Goal: Contribute content: Add original content to the website for others to see

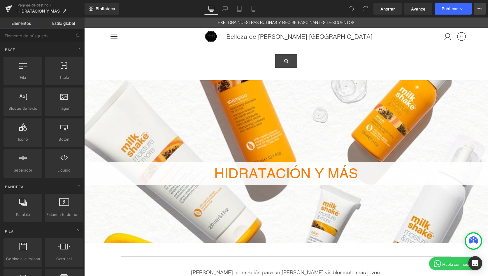
click at [482, 7] on icon at bounding box center [479, 8] width 5 height 5
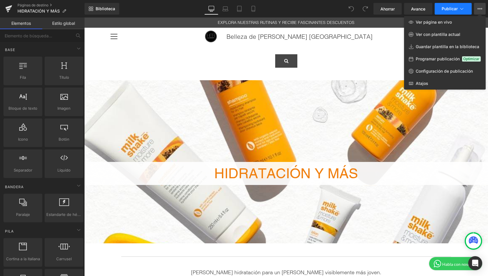
click at [446, 8] on font "Publicar" at bounding box center [450, 8] width 16 height 5
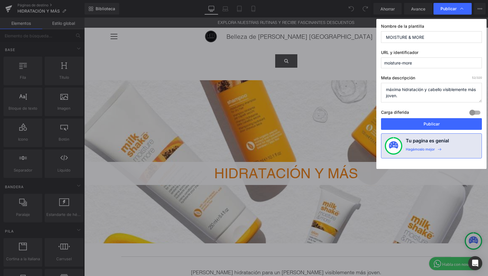
click at [441, 61] on input "moisture-more" at bounding box center [431, 62] width 101 height 11
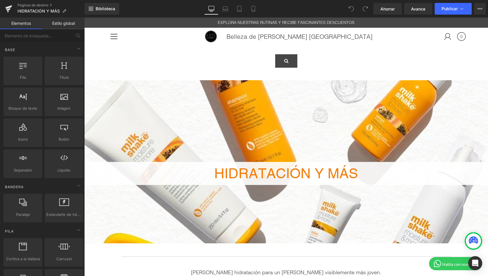
click at [52, 24] on font "Estilo global" at bounding box center [63, 23] width 23 height 5
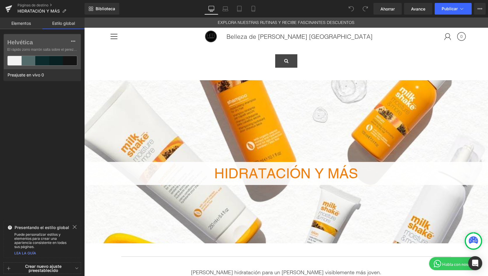
click at [17, 24] on font "Elementos" at bounding box center [21, 23] width 20 height 5
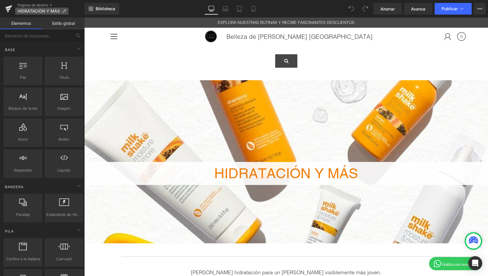
click at [49, 9] on font "HIDRATACIÓN Y MÁS" at bounding box center [38, 10] width 42 height 5
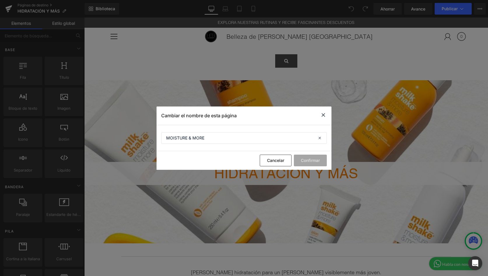
click at [321, 113] on icon at bounding box center [323, 114] width 7 height 7
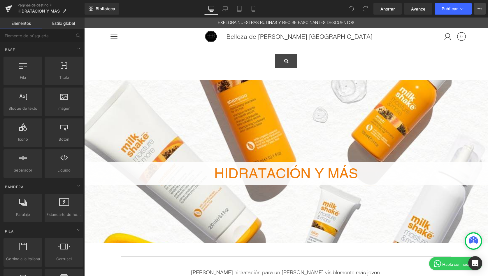
click at [478, 7] on icon at bounding box center [479, 8] width 5 height 5
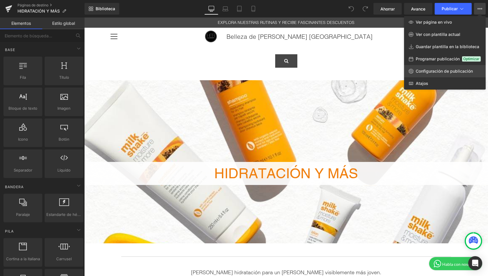
click at [422, 70] on font "Configuración de publicación" at bounding box center [444, 70] width 57 height 5
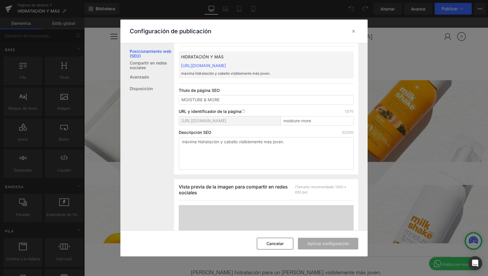
scroll to position [17, 0]
click at [311, 130] on div "Descripción SEO 52/320" at bounding box center [266, 132] width 175 height 5
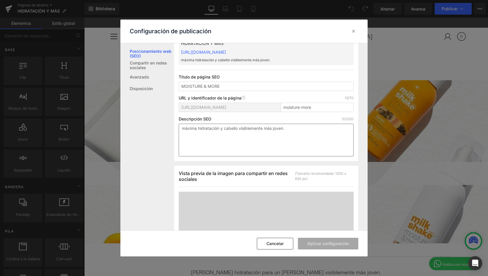
scroll to position [0, 0]
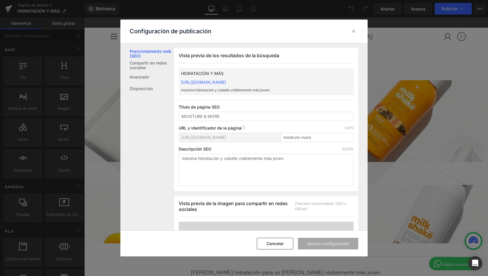
click at [226, 83] on font "https://hebeautyinc.myshopify.com/pages/humectacion-mas" at bounding box center [203, 82] width 45 height 5
click at [355, 30] on icon at bounding box center [354, 31] width 6 height 6
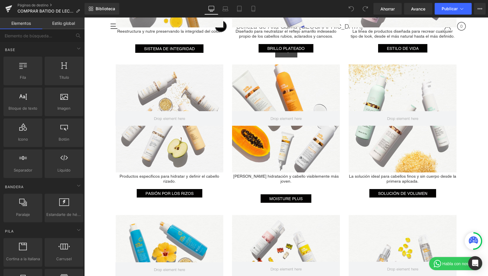
scroll to position [621, 0]
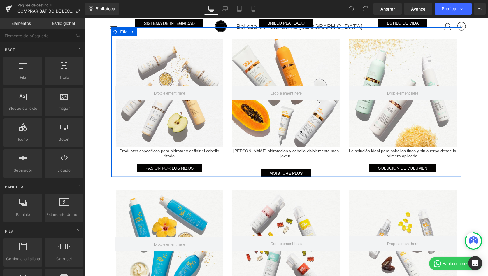
click at [281, 176] on div at bounding box center [286, 176] width 350 height 1
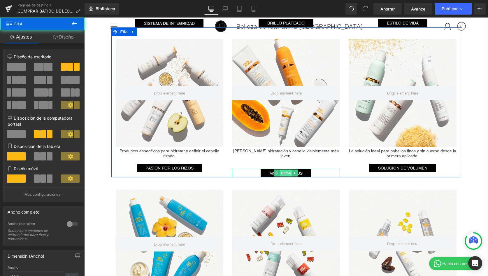
click at [282, 171] on font "Botón" at bounding box center [286, 173] width 10 height 4
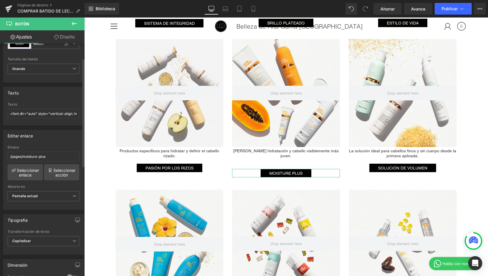
scroll to position [34, 0]
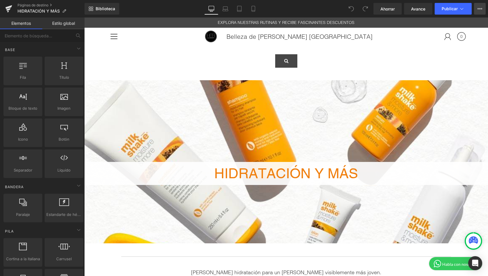
click at [481, 10] on icon at bounding box center [479, 8] width 5 height 5
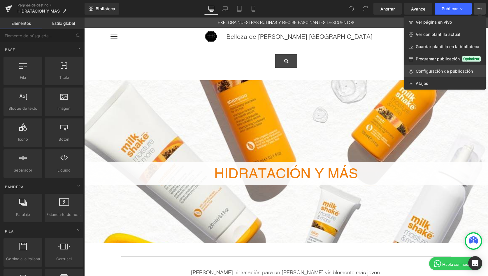
click at [444, 72] on font "Configuración de publicación" at bounding box center [444, 70] width 57 height 5
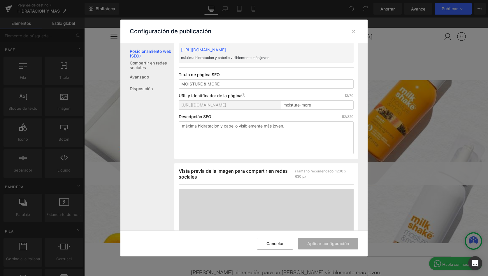
scroll to position [34, 0]
click at [300, 110] on div "https://hebeautyinc.myshopify.com/pages/ moisture-more" at bounding box center [266, 106] width 175 height 14
click at [316, 104] on input "moisture-more" at bounding box center [317, 103] width 73 height 9
drag, startPoint x: 182, startPoint y: 103, endPoint x: 305, endPoint y: 104, distance: 122.7
click at [305, 104] on div "https://hebeautyinc.myshopify.com/pages/ moisture-more" at bounding box center [266, 106] width 175 height 14
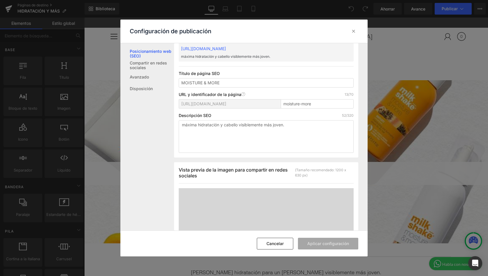
click at [293, 113] on div "Descripción SEO 52/320" at bounding box center [266, 115] width 175 height 5
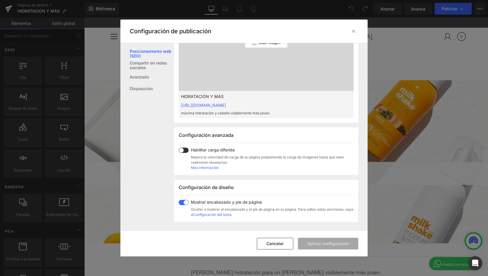
scroll to position [228, 0]
click at [188, 103] on font "https://hebeautyinc.myshopify.com/pages/humectacion-mas" at bounding box center [203, 103] width 45 height 5
click at [357, 32] on div at bounding box center [353, 31] width 9 height 9
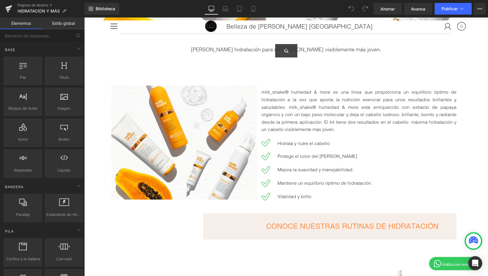
scroll to position [0, 0]
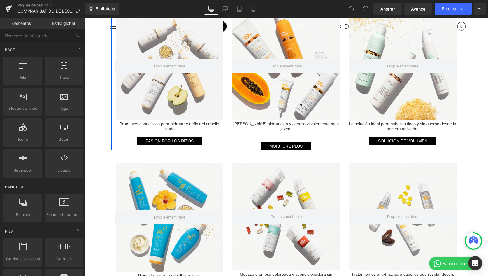
scroll to position [640, 0]
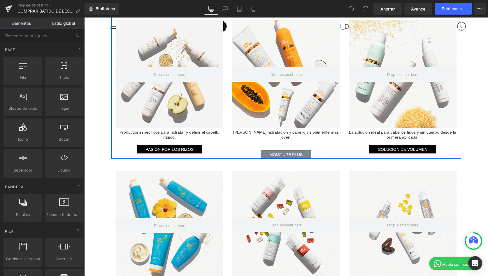
click at [284, 150] on div "MOISTURE PLUS Botón" at bounding box center [286, 154] width 108 height 8
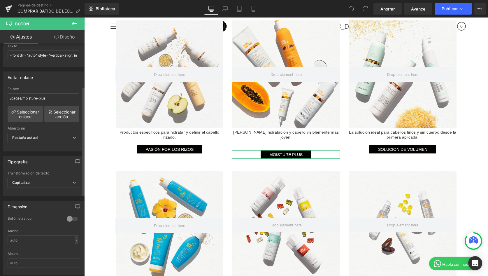
scroll to position [92, 0]
click at [56, 97] on input "/pages/moisture-plus" at bounding box center [44, 97] width 72 height 10
drag, startPoint x: 59, startPoint y: 98, endPoint x: -15, endPoint y: 97, distance: 74.3
click at [0, 97] on html "Estás previsualizando cómo funciona el Reestilizará tu página. No puedes editar…" at bounding box center [244, 138] width 488 height 276
paste input "https://highendbeautyinc.com/pages/moisture-more"
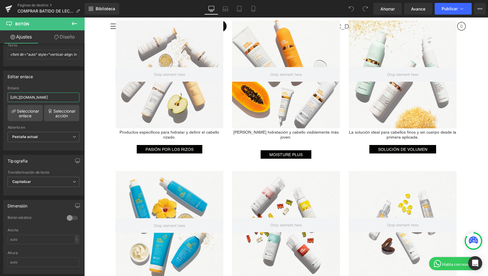
scroll to position [0, 23]
type input "https://highendbeautyinc.com/pages/moisture-more"
click at [61, 86] on div "Enlace" at bounding box center [44, 88] width 72 height 4
click at [38, 85] on div "Editar enlace /pages/moisture-plus Enlace https://highendbeautyinc.com/pages/mo…" at bounding box center [43, 111] width 80 height 80
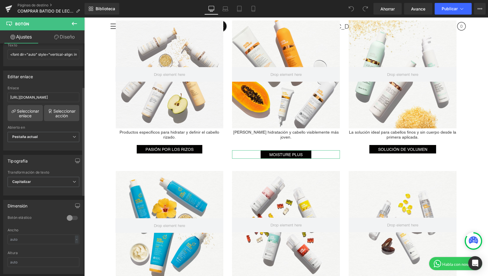
click at [55, 74] on div "Editar enlace" at bounding box center [43, 76] width 80 height 11
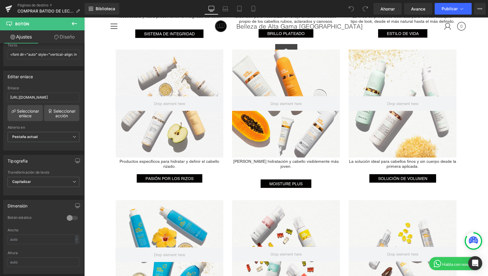
scroll to position [612, 0]
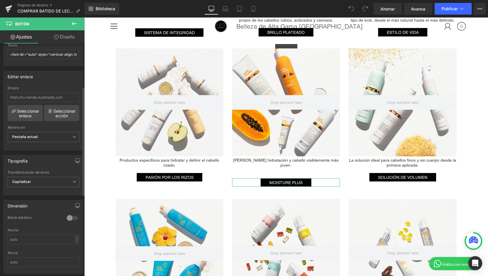
click at [55, 80] on div "Editar enlace" at bounding box center [43, 76] width 80 height 11
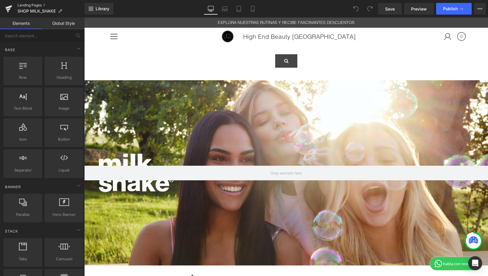
click at [21, 4] on link "Landing Pages" at bounding box center [50, 5] width 67 height 5
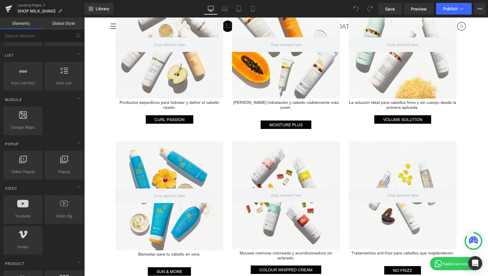
scroll to position [674, 0]
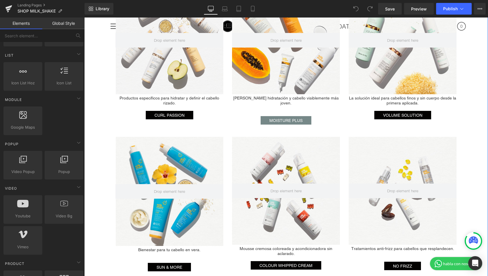
click at [281, 117] on span "Button" at bounding box center [286, 120] width 13 height 7
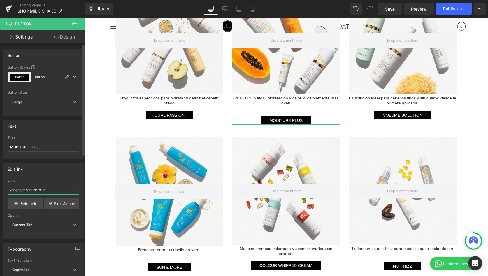
click at [60, 193] on input "/pages/moisture-plus" at bounding box center [44, 190] width 72 height 10
click at [9, 189] on input "/pages/moisture-plus" at bounding box center [44, 190] width 72 height 10
click at [51, 191] on input "/pages/moisture-plus" at bounding box center [44, 190] width 72 height 10
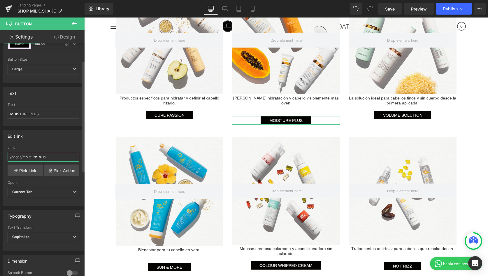
scroll to position [35, 0]
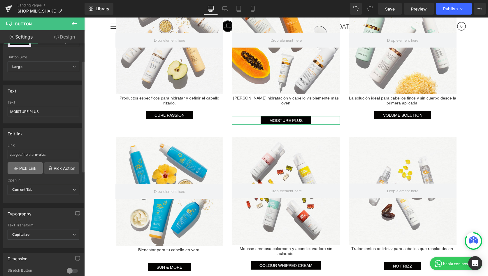
click at [17, 170] on icon at bounding box center [16, 168] width 5 height 5
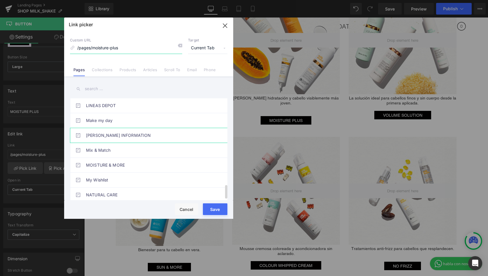
scroll to position [644, 0]
click at [95, 165] on link "MOISTURE & MORE" at bounding box center [150, 165] width 128 height 15
click at [220, 213] on button "Save" at bounding box center [215, 209] width 24 height 12
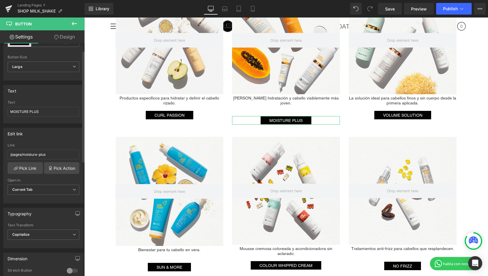
scroll to position [0, 0]
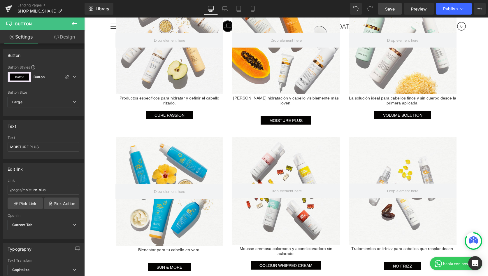
click at [385, 10] on span "Save" at bounding box center [390, 9] width 10 height 6
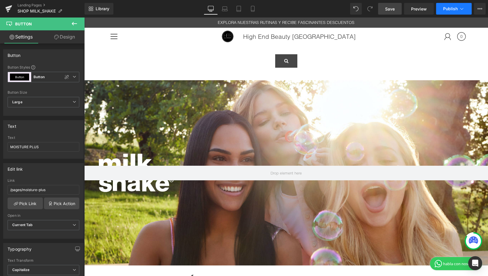
click at [453, 10] on span "Publish" at bounding box center [450, 8] width 15 height 5
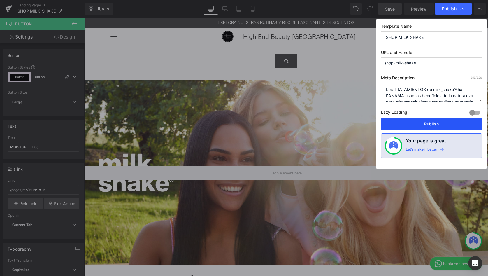
click at [419, 123] on button "Publish" at bounding box center [431, 124] width 101 height 12
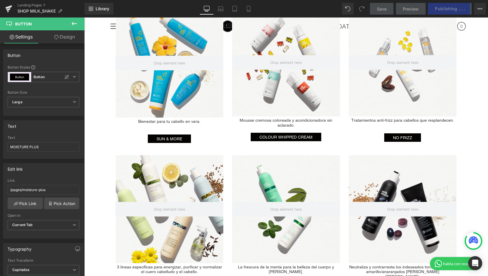
scroll to position [807, 0]
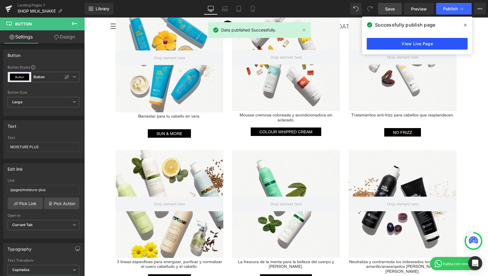
click at [434, 44] on link "View Live Page" at bounding box center [417, 44] width 101 height 12
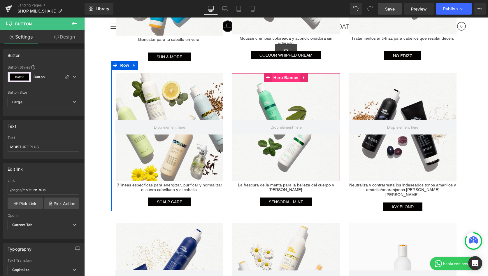
scroll to position [883, 0]
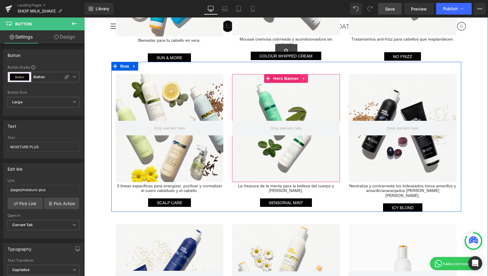
click at [304, 76] on icon at bounding box center [304, 78] width 4 height 4
click at [308, 76] on icon at bounding box center [308, 78] width 4 height 4
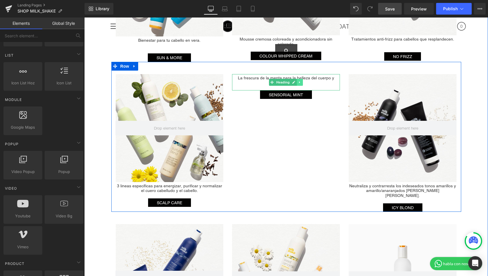
click at [300, 80] on icon at bounding box center [299, 81] width 3 height 3
click at [303, 80] on icon at bounding box center [302, 81] width 3 height 3
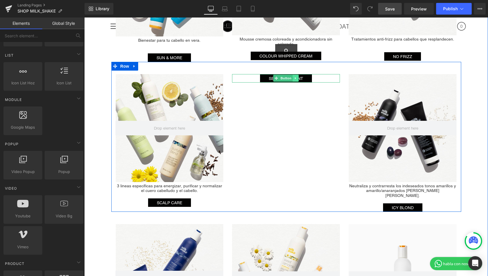
click at [296, 76] on icon at bounding box center [295, 77] width 3 height 3
click at [299, 76] on icon at bounding box center [298, 77] width 3 height 3
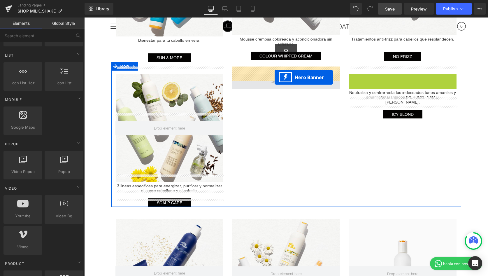
drag, startPoint x: 406, startPoint y: 71, endPoint x: 275, endPoint y: 77, distance: 131.3
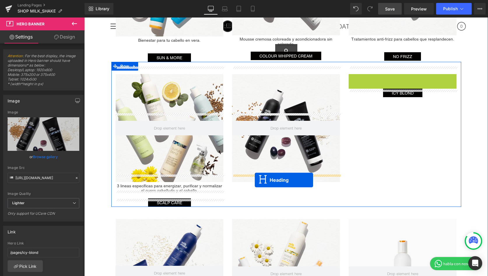
drag, startPoint x: 398, startPoint y: 75, endPoint x: 255, endPoint y: 180, distance: 177.4
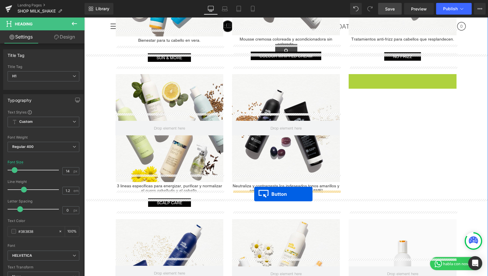
drag, startPoint x: 393, startPoint y: 71, endPoint x: 307, endPoint y: 154, distance: 120.4
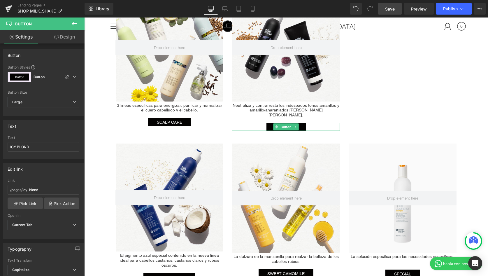
scroll to position [964, 0]
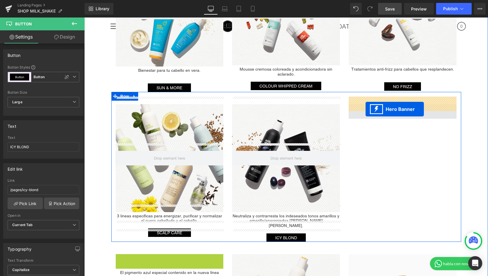
drag, startPoint x: 167, startPoint y: 134, endPoint x: 366, endPoint y: 109, distance: 200.1
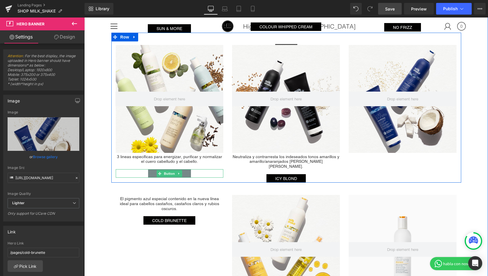
scroll to position [923, 0]
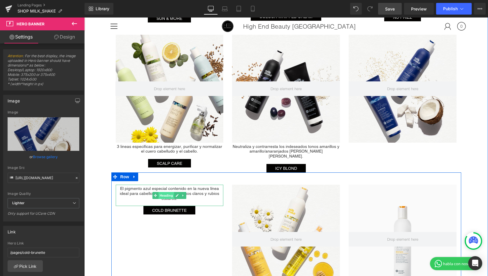
click at [164, 192] on span "Heading" at bounding box center [167, 195] width 16 height 7
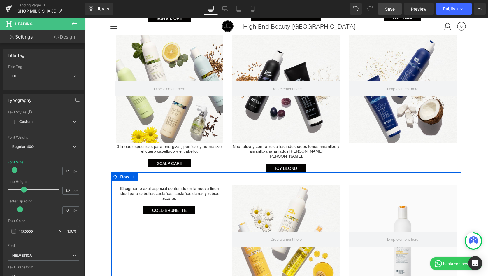
click at [150, 214] on div "El pigmento azul especial contenido en la nueva línea ideal para cabellos casta…" at bounding box center [286, 245] width 350 height 147
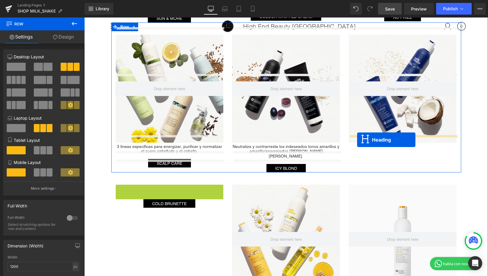
drag, startPoint x: 155, startPoint y: 179, endPoint x: 357, endPoint y: 140, distance: 206.1
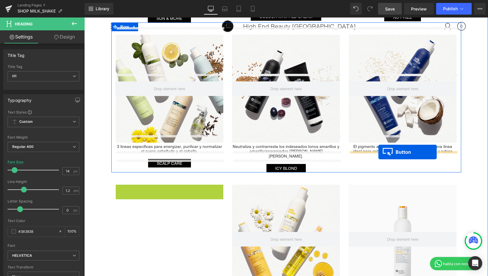
drag, startPoint x: 160, startPoint y: 175, endPoint x: 378, endPoint y: 152, distance: 219.6
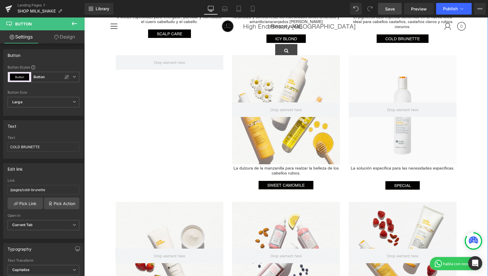
scroll to position [1021, 0]
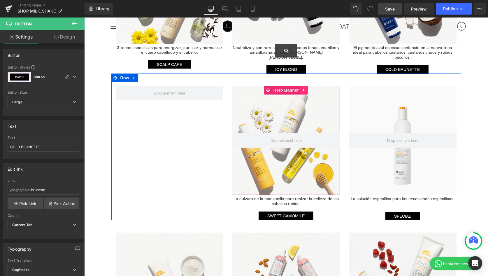
click at [304, 88] on icon at bounding box center [304, 90] width 4 height 4
click at [309, 88] on icon at bounding box center [308, 90] width 4 height 4
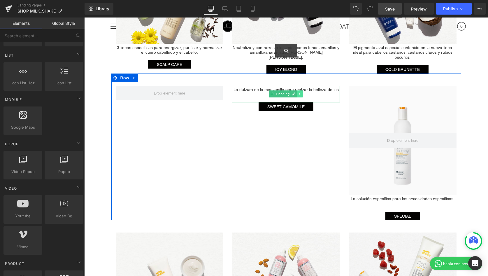
click at [301, 92] on icon at bounding box center [299, 93] width 3 height 3
click at [302, 92] on icon at bounding box center [302, 93] width 3 height 3
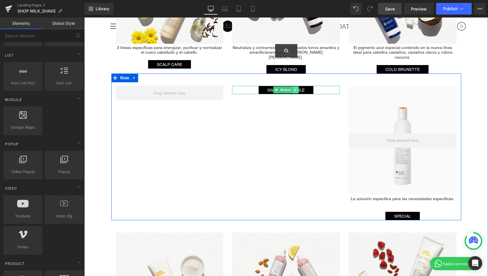
click at [294, 88] on icon at bounding box center [295, 89] width 3 height 3
click at [298, 88] on icon at bounding box center [298, 89] width 3 height 3
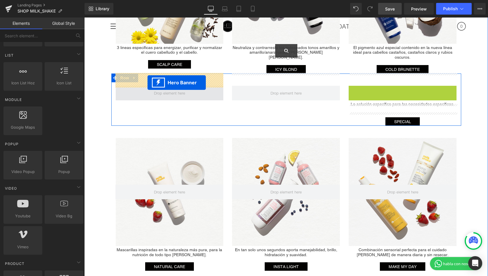
drag, startPoint x: 398, startPoint y: 77, endPoint x: 147, endPoint y: 82, distance: 250.4
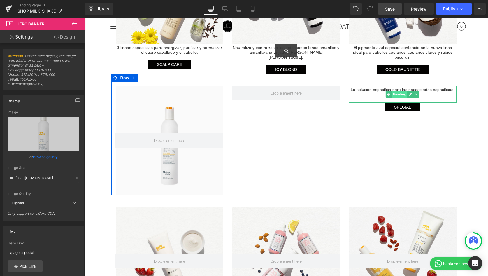
click at [397, 91] on span "Heading" at bounding box center [400, 94] width 16 height 7
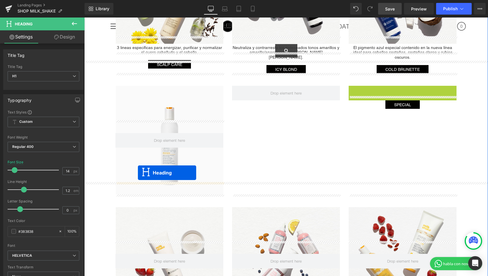
drag, startPoint x: 389, startPoint y: 81, endPoint x: 138, endPoint y: 173, distance: 267.6
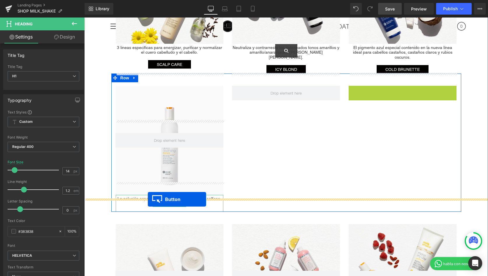
drag, startPoint x: 391, startPoint y: 78, endPoint x: 148, endPoint y: 199, distance: 271.8
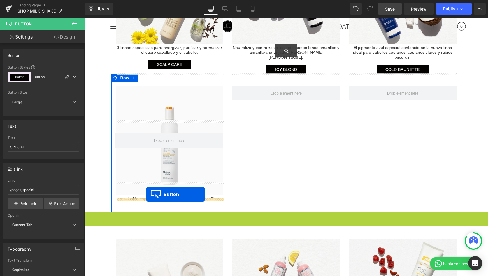
drag, startPoint x: 276, startPoint y: 203, endPoint x: 146, endPoint y: 194, distance: 129.7
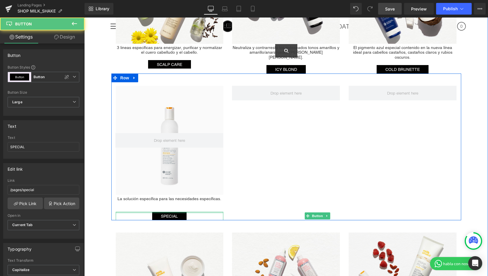
click at [266, 154] on div "Hero Banner La solución específica para las necesidades específicas. Heading SP…" at bounding box center [286, 146] width 350 height 147
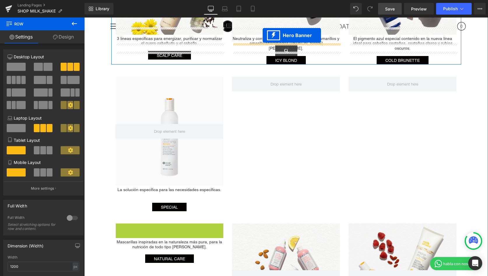
scroll to position [1013, 0]
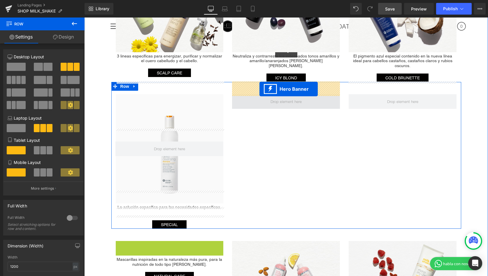
drag, startPoint x: 149, startPoint y: 156, endPoint x: 259, endPoint y: 89, distance: 129.0
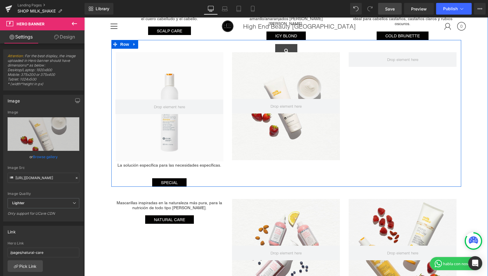
scroll to position [1070, 0]
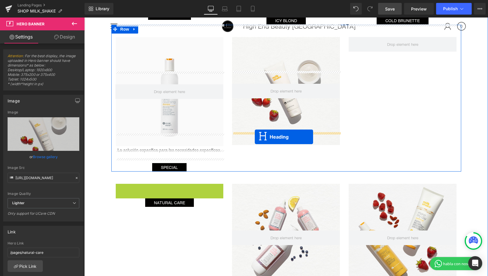
drag, startPoint x: 154, startPoint y: 178, endPoint x: 255, endPoint y: 137, distance: 108.5
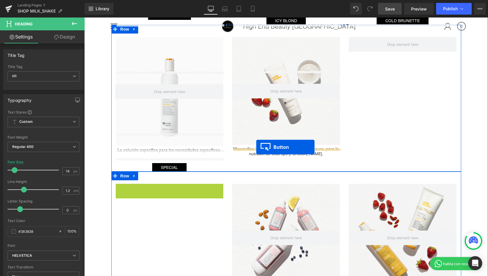
drag, startPoint x: 161, startPoint y: 173, endPoint x: 256, endPoint y: 147, distance: 98.9
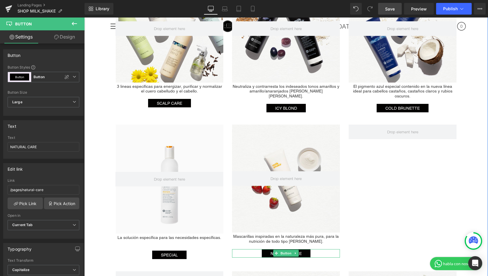
scroll to position [1029, 0]
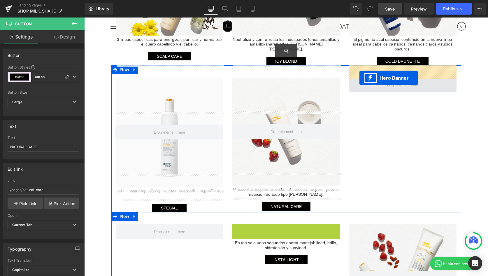
drag, startPoint x: 268, startPoint y: 217, endPoint x: 360, endPoint y: 78, distance: 167.3
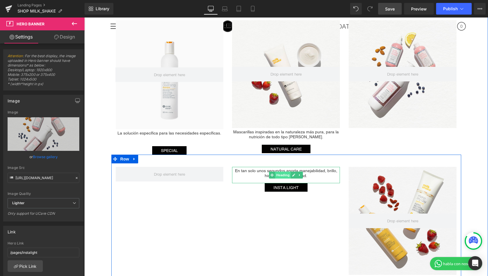
scroll to position [1083, 0]
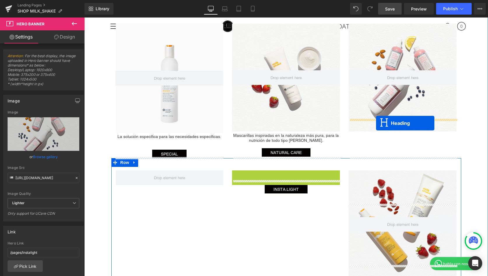
drag, startPoint x: 271, startPoint y: 166, endPoint x: 375, endPoint y: 124, distance: 112.1
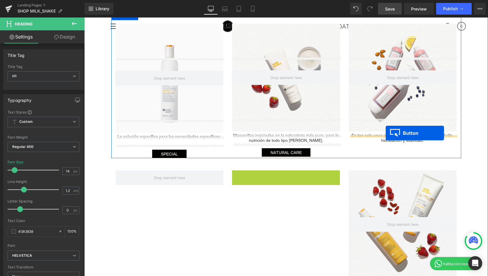
drag, startPoint x: 275, startPoint y: 160, endPoint x: 386, endPoint y: 133, distance: 114.1
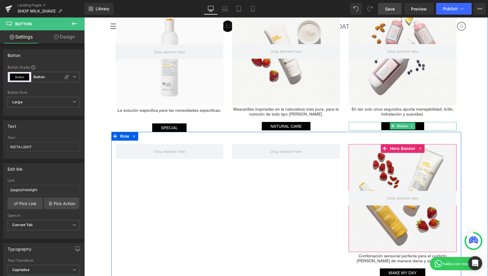
scroll to position [1133, 0]
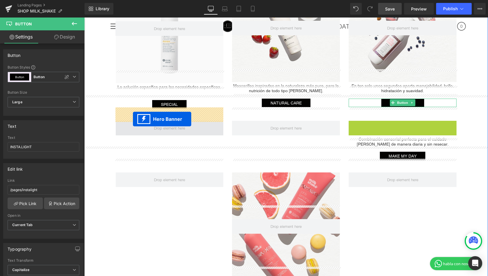
drag, startPoint x: 386, startPoint y: 111, endPoint x: 133, endPoint y: 119, distance: 252.8
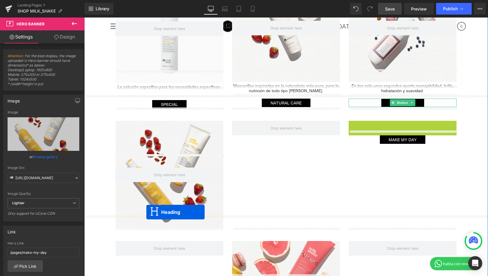
drag, startPoint x: 389, startPoint y: 115, endPoint x: 146, endPoint y: 212, distance: 261.6
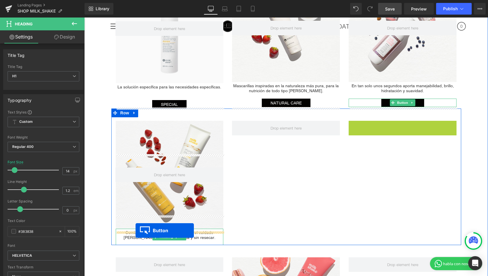
drag, startPoint x: 391, startPoint y: 111, endPoint x: 136, endPoint y: 230, distance: 282.4
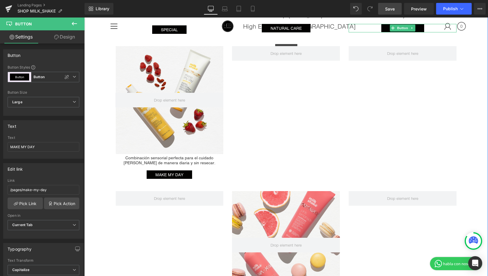
scroll to position [1146, 0]
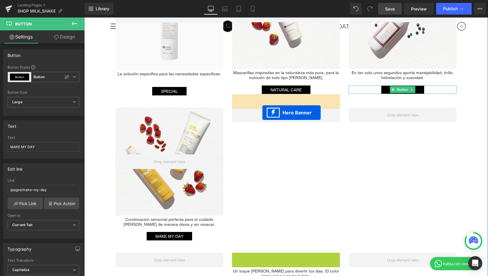
drag, startPoint x: 268, startPoint y: 244, endPoint x: 262, endPoint y: 110, distance: 134.2
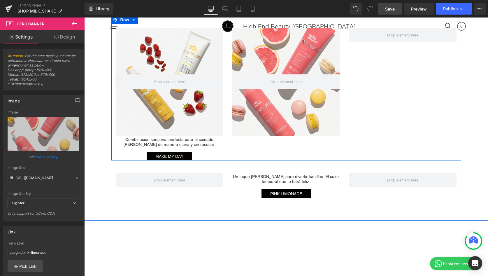
scroll to position [1226, 0]
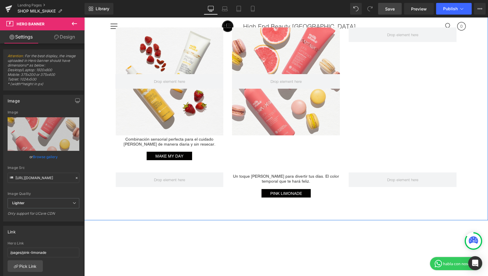
click at [238, 174] on h1 "Un toque de rosa para divertir tus días. El color temporal que te hará feliz." at bounding box center [286, 179] width 108 height 10
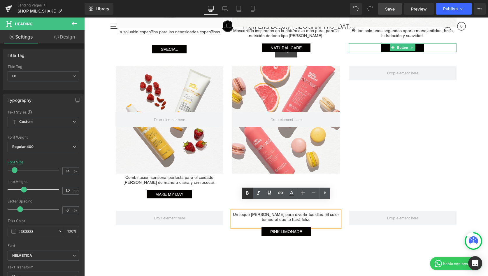
scroll to position [1184, 0]
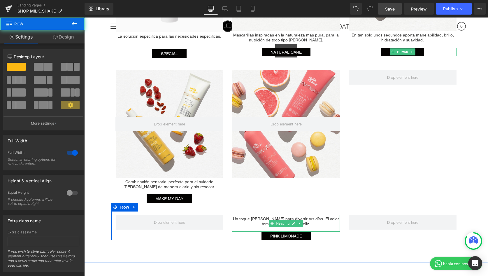
click at [278, 216] on h1 "Un toque de rosa para divertir tus días. El color temporal que te hará feliz." at bounding box center [286, 221] width 108 height 10
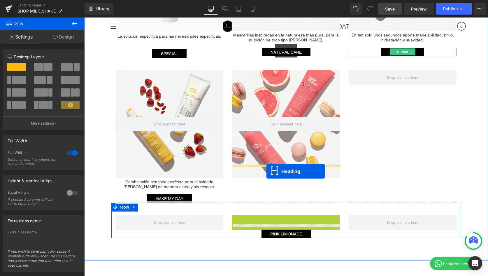
drag, startPoint x: 272, startPoint y: 210, endPoint x: 266, endPoint y: 172, distance: 38.3
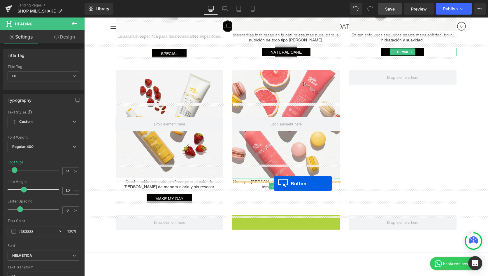
drag, startPoint x: 276, startPoint y: 205, endPoint x: 274, endPoint y: 183, distance: 22.0
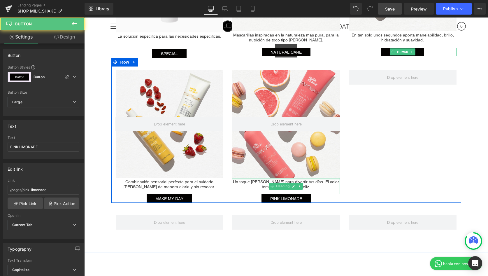
click at [374, 157] on div "Hero Banner Combinación sensorial perfecta para el cuidado del cabello de maner…" at bounding box center [286, 130] width 350 height 145
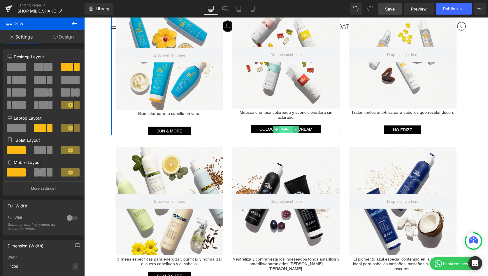
scroll to position [811, 0]
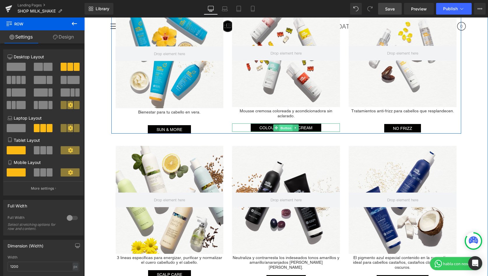
click at [287, 124] on span "Button" at bounding box center [286, 127] width 13 height 7
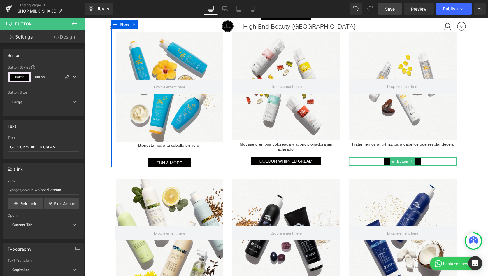
scroll to position [778, 0]
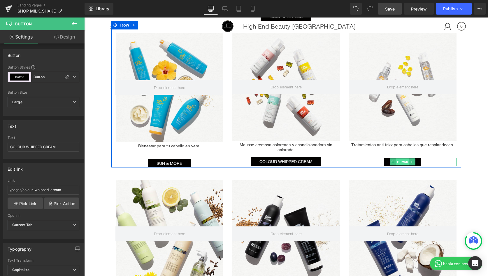
click at [402, 158] on span "Button" at bounding box center [402, 161] width 13 height 7
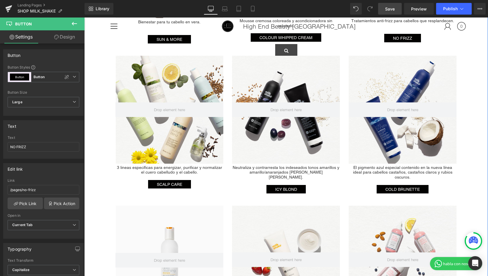
scroll to position [900, 0]
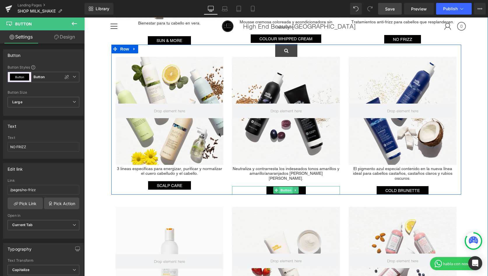
click at [287, 187] on span "Button" at bounding box center [286, 190] width 13 height 7
click at [400, 187] on span "Button" at bounding box center [402, 190] width 13 height 7
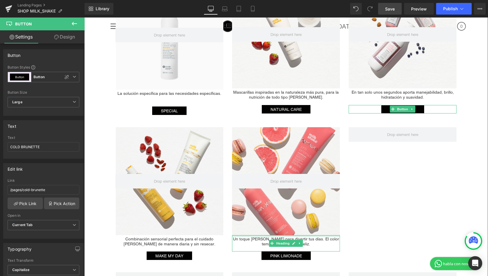
scroll to position [1135, 0]
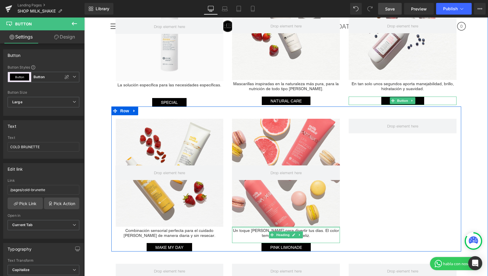
click at [398, 166] on div "Hero Banner Combinación sensorial perfecta para el cuidado del cabello de maner…" at bounding box center [286, 178] width 350 height 145
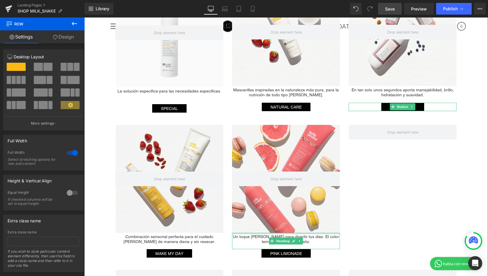
scroll to position [1006, 0]
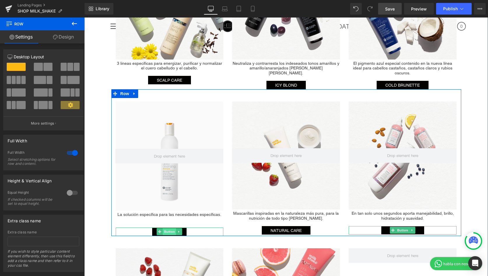
click at [170, 228] on span "Button" at bounding box center [169, 231] width 13 height 7
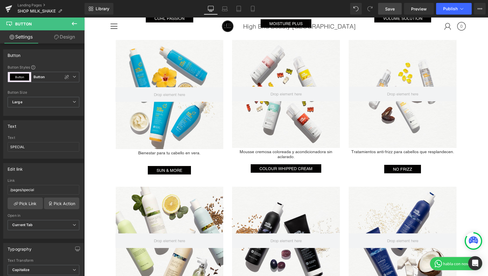
scroll to position [769, 0]
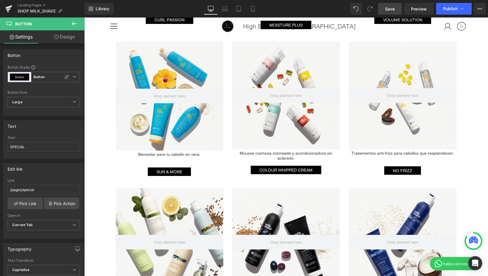
click at [391, 13] on link "Save" at bounding box center [390, 9] width 24 height 12
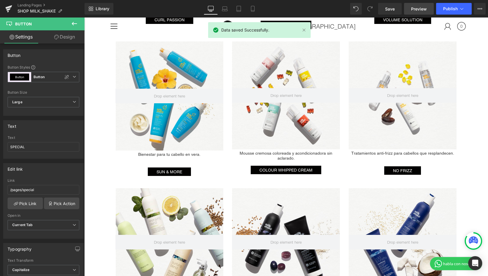
click at [422, 10] on span "Preview" at bounding box center [419, 9] width 16 height 6
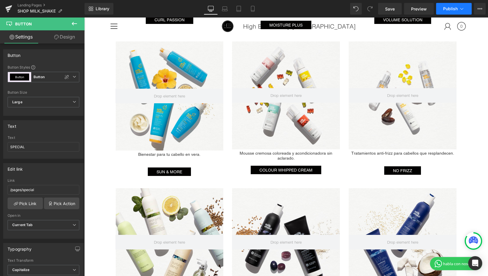
click at [461, 8] on icon at bounding box center [462, 9] width 6 height 6
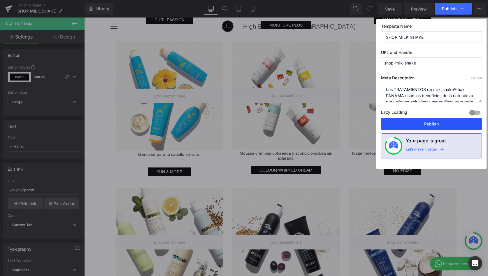
click at [436, 125] on button "Publish" at bounding box center [431, 124] width 101 height 12
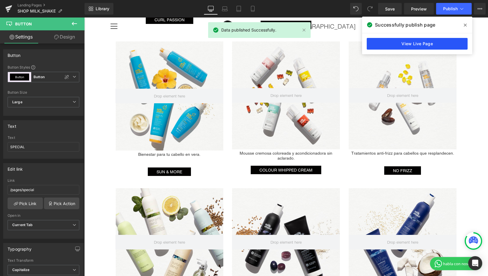
click at [398, 41] on link "View Live Page" at bounding box center [417, 44] width 101 height 12
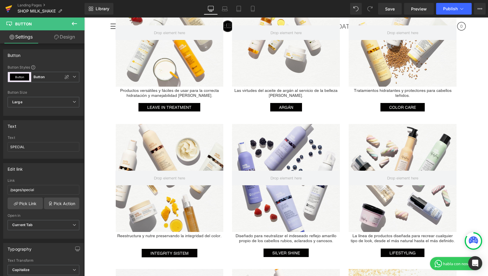
scroll to position [384, 0]
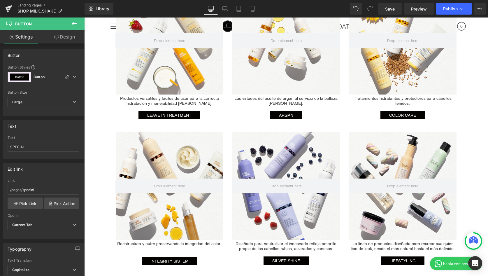
click at [27, 6] on link "Landing Pages" at bounding box center [50, 5] width 67 height 5
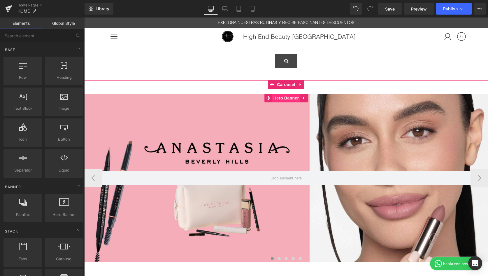
click at [280, 97] on span "Hero Banner" at bounding box center [286, 98] width 28 height 9
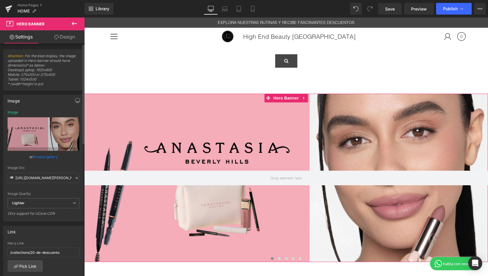
click at [47, 155] on link "Browse gallery" at bounding box center [45, 157] width 25 height 10
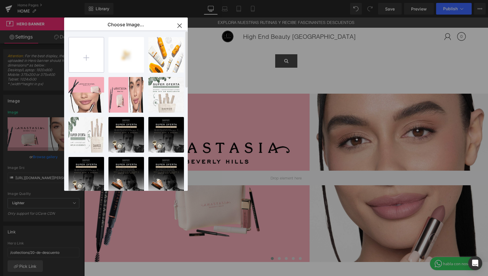
click at [90, 56] on input "file" at bounding box center [86, 54] width 35 height 35
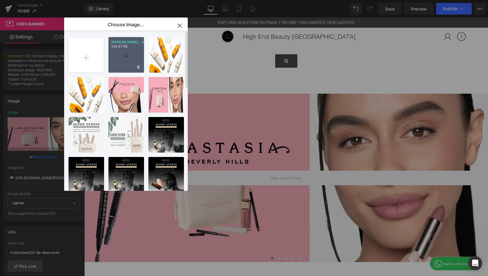
click at [117, 55] on div "[PERSON_NAME]...[GEOGRAPHIC_DATA]jpg 546.87 KB" at bounding box center [126, 55] width 36 height 36
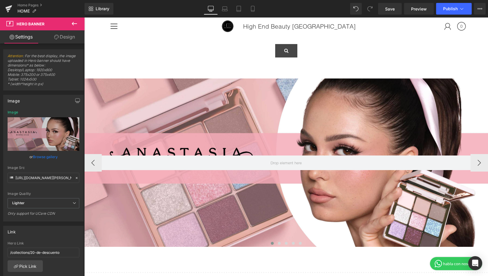
scroll to position [14, 0]
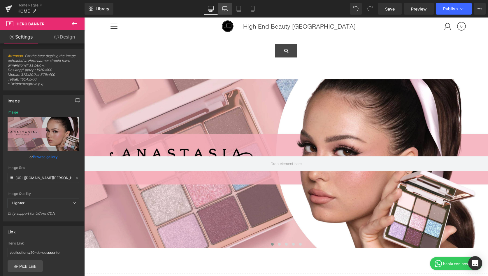
click at [227, 10] on icon at bounding box center [225, 9] width 6 height 6
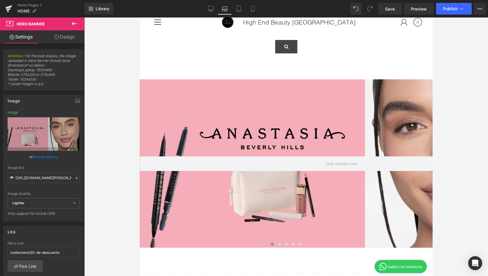
scroll to position [0, 0]
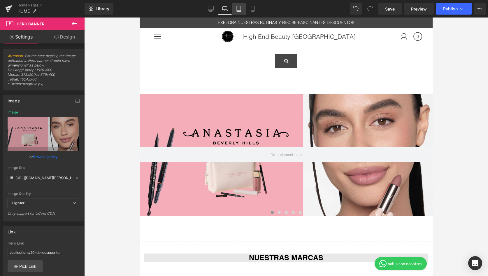
click at [245, 8] on link "Tablet" at bounding box center [239, 9] width 14 height 12
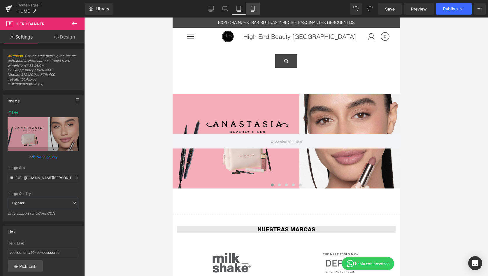
click at [253, 8] on icon at bounding box center [253, 9] width 6 height 6
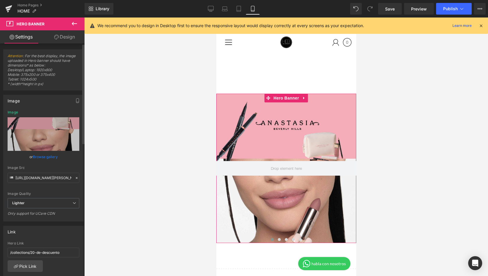
click at [40, 155] on link "Browse gallery" at bounding box center [45, 157] width 25 height 10
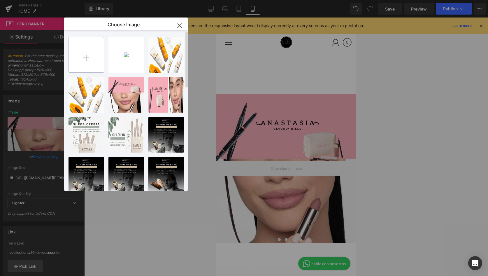
click at [82, 59] on input "file" at bounding box center [86, 54] width 35 height 35
type input "C:\fakepath\3.jpg"
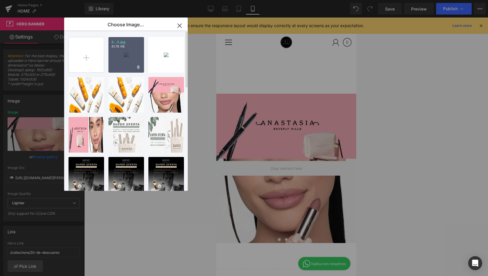
click at [122, 48] on p "41.78 KB" at bounding box center [126, 46] width 30 height 4
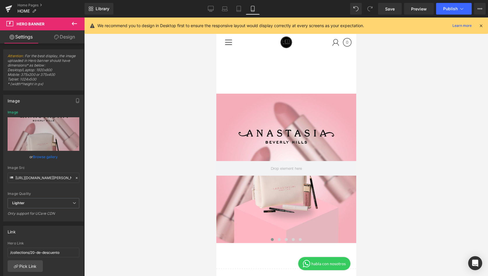
click at [398, 78] on div at bounding box center [286, 146] width 404 height 258
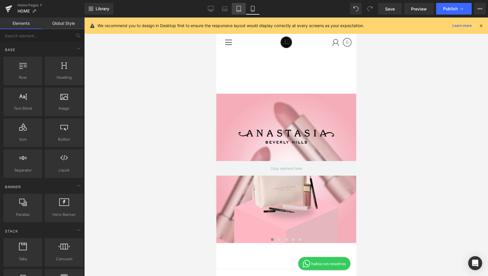
click at [240, 12] on link "Tablet" at bounding box center [239, 9] width 14 height 12
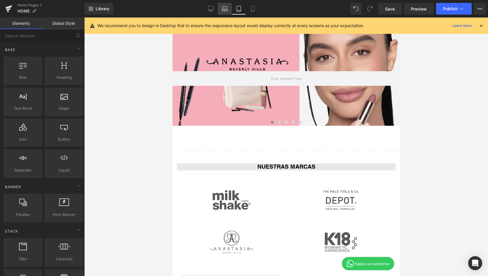
click at [226, 11] on icon at bounding box center [225, 9] width 6 height 6
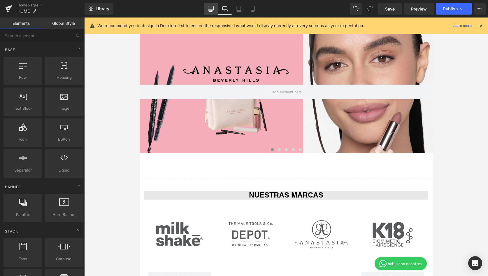
click at [211, 10] on icon at bounding box center [211, 10] width 6 height 0
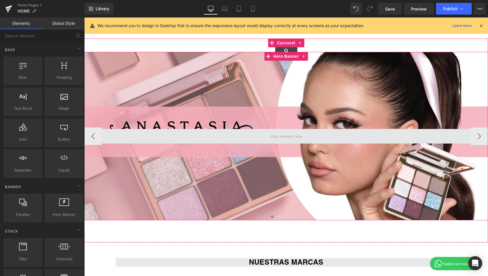
scroll to position [35, 0]
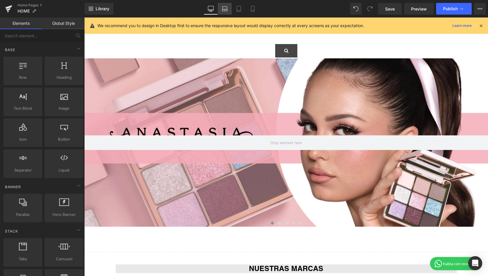
click at [224, 14] on link "Laptop" at bounding box center [225, 9] width 14 height 12
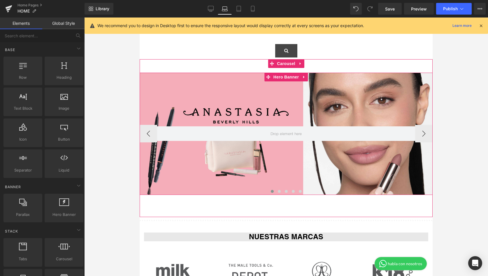
scroll to position [21, 0]
click at [286, 77] on span "Hero Banner" at bounding box center [286, 77] width 28 height 9
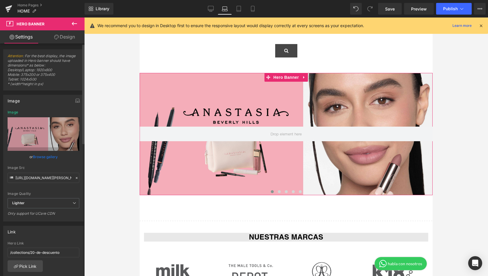
click at [42, 155] on link "Browse gallery" at bounding box center [45, 157] width 25 height 10
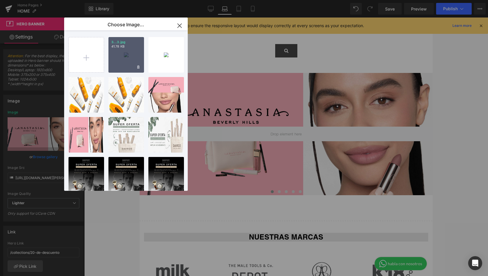
click at [137, 53] on div "3...3.jpg 41.78 KB" at bounding box center [126, 55] width 36 height 36
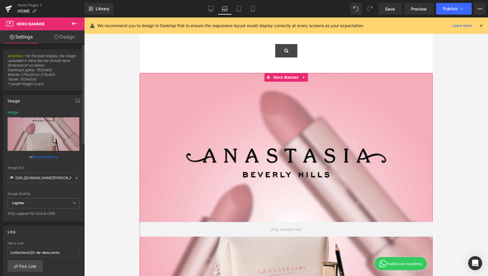
click at [49, 157] on link "Browse gallery" at bounding box center [45, 157] width 25 height 10
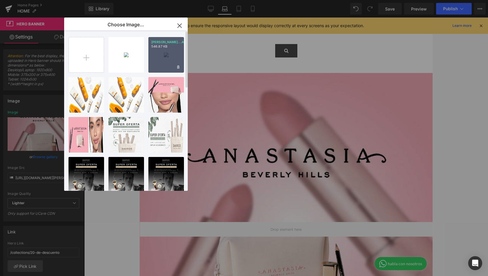
click at [160, 57] on div "[PERSON_NAME]...[GEOGRAPHIC_DATA]jpg 546.87 KB" at bounding box center [166, 55] width 36 height 36
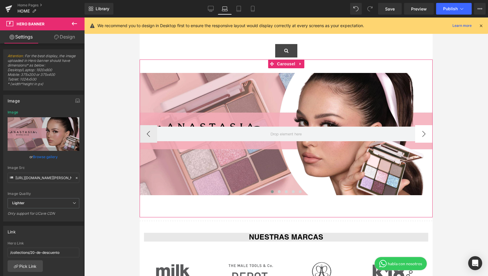
click at [426, 140] on button "›" at bounding box center [423, 133] width 17 height 17
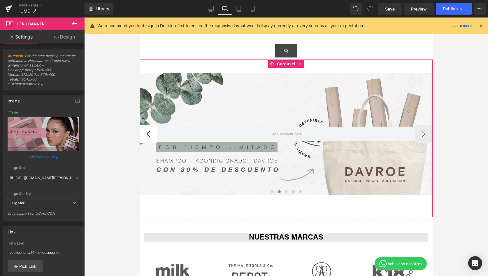
click at [150, 129] on button "‹" at bounding box center [148, 133] width 17 height 17
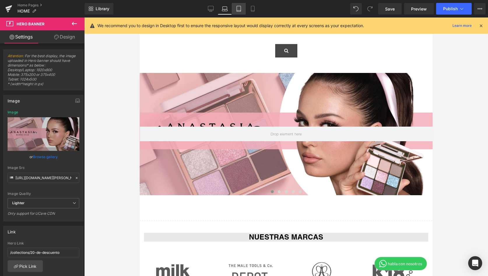
drag, startPoint x: 238, startPoint y: 9, endPoint x: 8, endPoint y: 48, distance: 234.2
click at [238, 9] on icon at bounding box center [239, 9] width 6 height 6
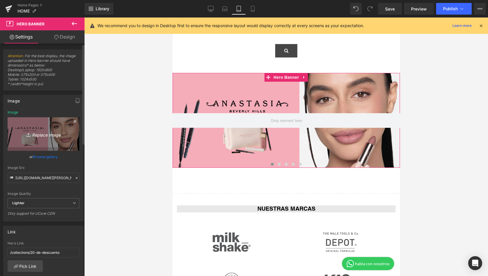
scroll to position [1, 0]
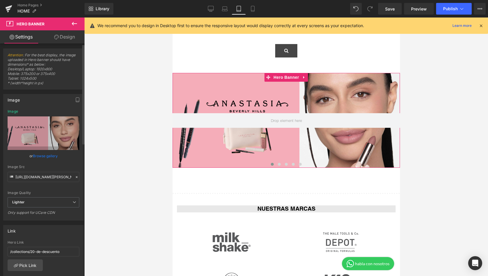
click at [38, 155] on link "Browse gallery" at bounding box center [45, 156] width 25 height 10
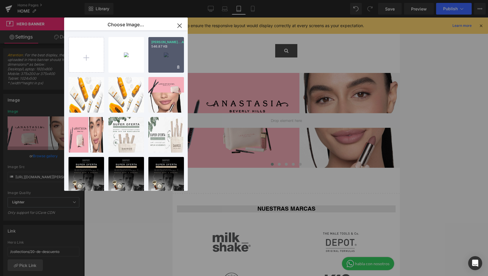
click at [158, 51] on div "[PERSON_NAME]...[GEOGRAPHIC_DATA]jpg 546.87 KB" at bounding box center [166, 55] width 36 height 36
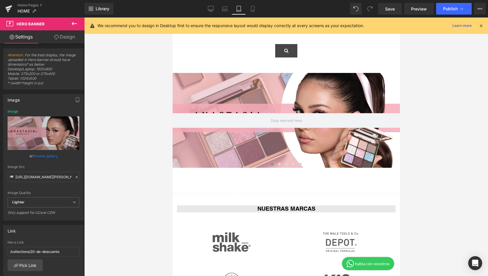
click at [424, 92] on div at bounding box center [286, 146] width 404 height 258
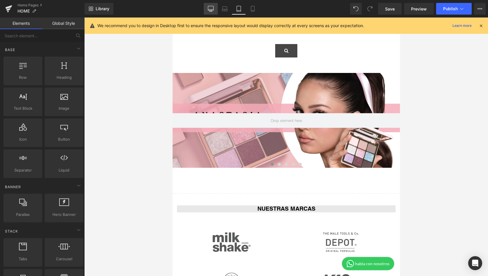
click at [209, 9] on icon at bounding box center [211, 9] width 6 height 6
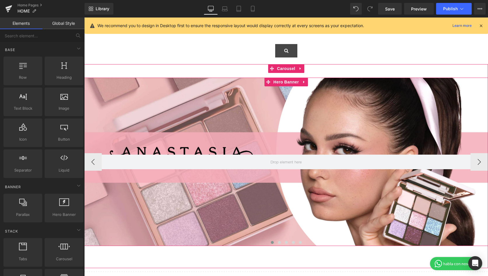
scroll to position [15, 0]
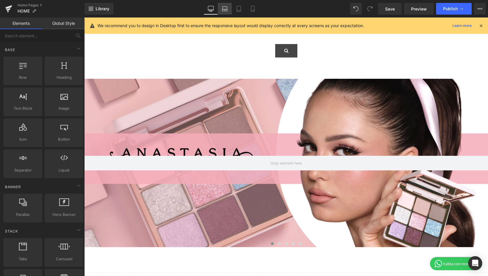
click at [229, 11] on link "Laptop" at bounding box center [225, 9] width 14 height 12
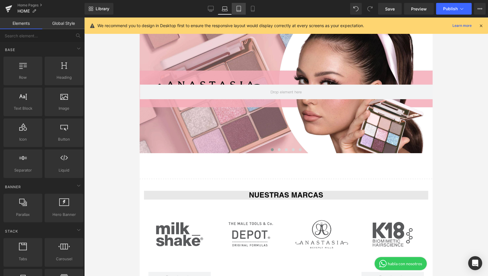
click at [241, 9] on icon at bounding box center [239, 9] width 6 height 6
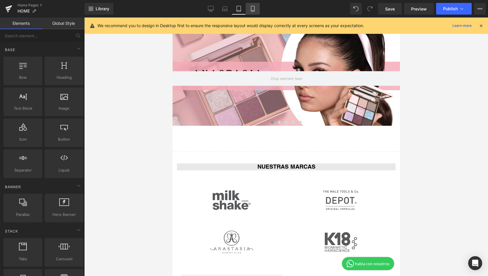
click at [247, 9] on link "Mobile" at bounding box center [253, 9] width 14 height 12
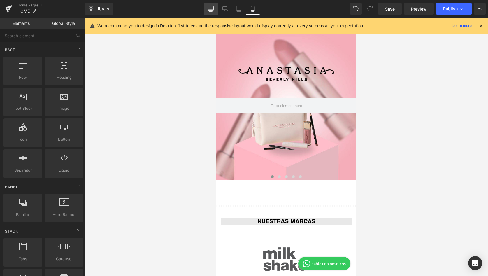
click at [210, 8] on icon at bounding box center [211, 9] width 6 height 6
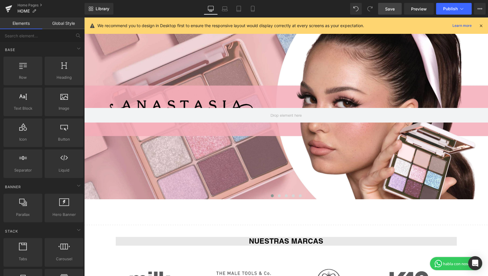
click at [385, 10] on link "Save" at bounding box center [390, 9] width 24 height 12
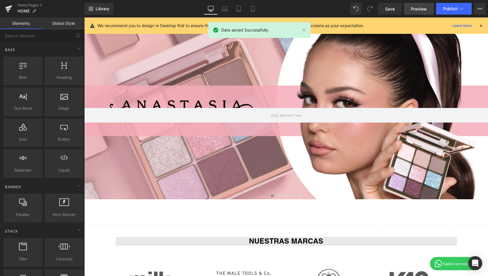
click at [413, 12] on link "Preview" at bounding box center [419, 9] width 30 height 12
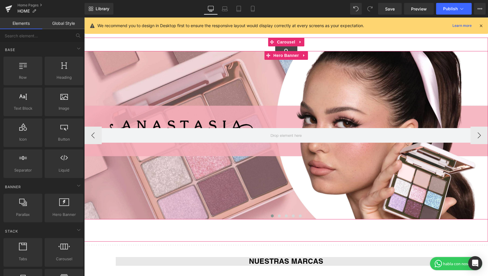
scroll to position [0, 0]
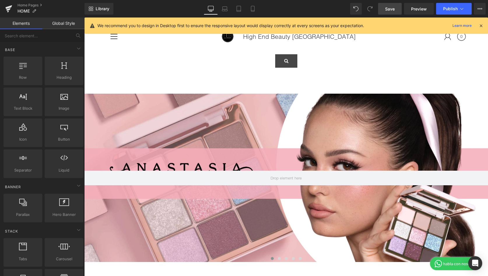
click at [389, 11] on span "Save" at bounding box center [390, 9] width 10 height 6
click at [443, 8] on button "Publish" at bounding box center [454, 9] width 36 height 12
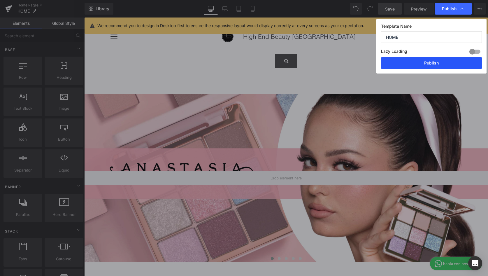
click at [409, 60] on button "Publish" at bounding box center [431, 63] width 101 height 12
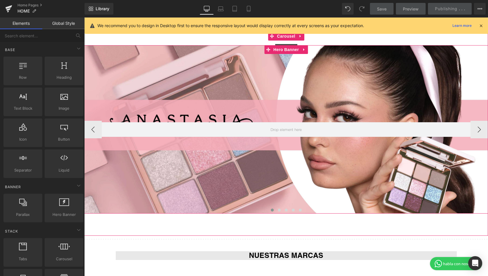
scroll to position [50, 0]
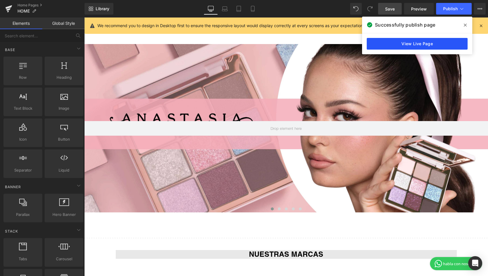
click at [404, 41] on link "View Live Page" at bounding box center [417, 44] width 101 height 12
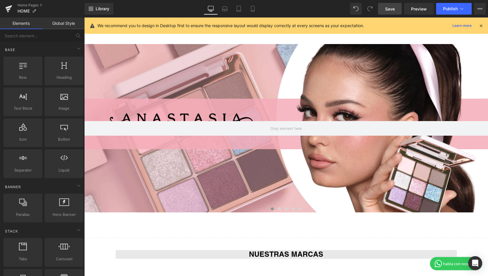
click at [481, 28] on icon at bounding box center [480, 25] width 5 height 5
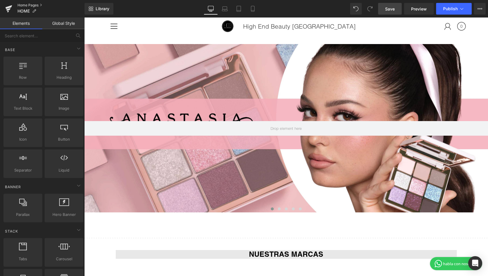
click at [19, 4] on link "Home Pages" at bounding box center [50, 5] width 67 height 5
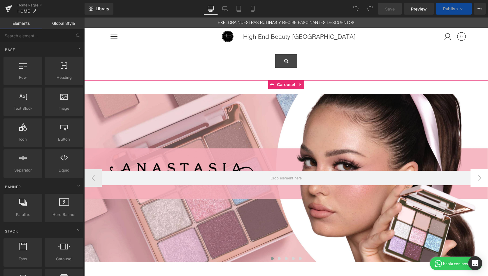
click at [475, 174] on button "›" at bounding box center [478, 177] width 17 height 17
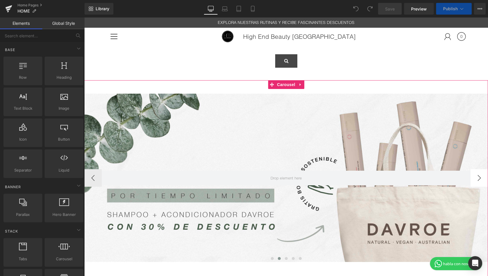
click at [475, 174] on button "›" at bounding box center [478, 177] width 17 height 17
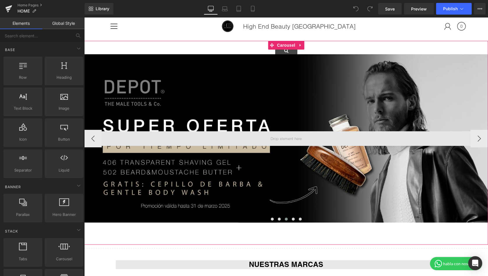
scroll to position [38, 0]
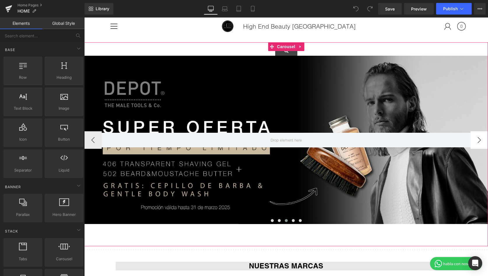
click at [480, 142] on button "›" at bounding box center [478, 139] width 17 height 17
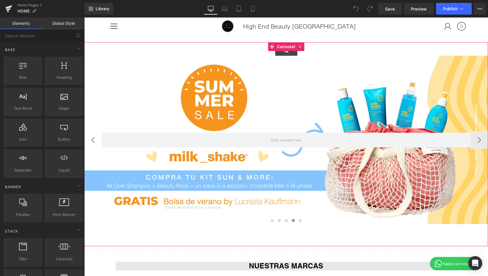
click at [96, 142] on button "‹" at bounding box center [92, 139] width 17 height 17
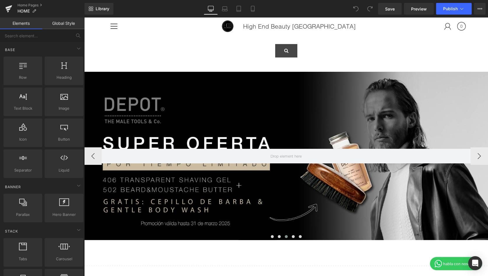
scroll to position [27, 0]
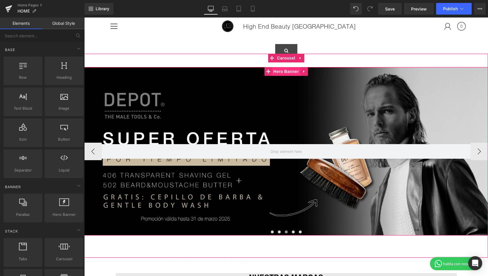
click at [287, 71] on span "Hero Banner" at bounding box center [286, 71] width 28 height 9
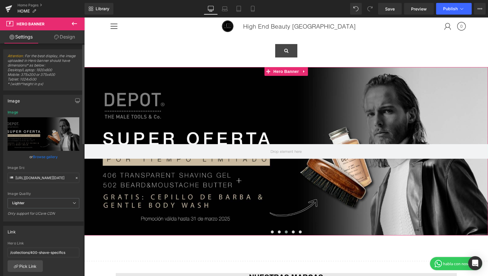
click at [45, 158] on link "Browse gallery" at bounding box center [45, 157] width 25 height 10
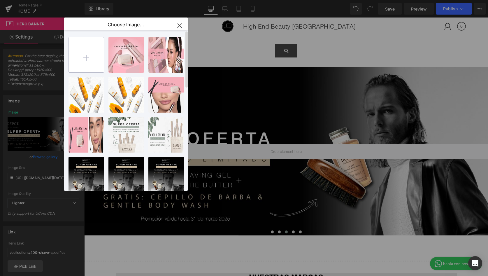
click at [88, 59] on input "file" at bounding box center [86, 54] width 35 height 35
type input "C:\fakepath\Milkshake.jpg"
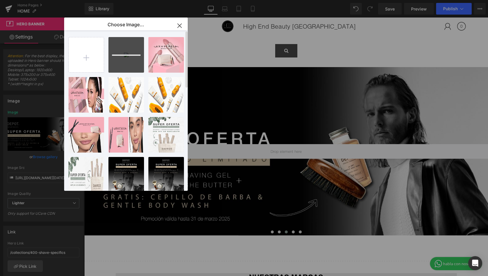
scroll to position [1, 0]
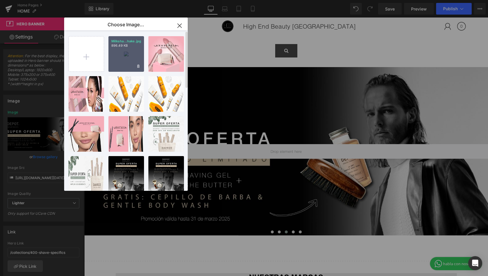
click at [131, 57] on div "Milksha...hake.jpg 896.49 KB" at bounding box center [126, 54] width 36 height 36
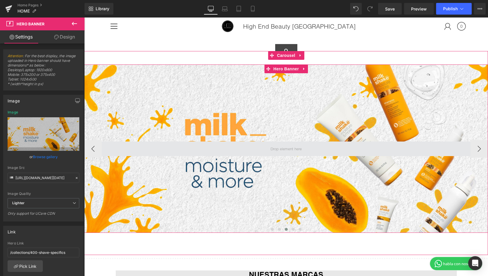
scroll to position [32, 0]
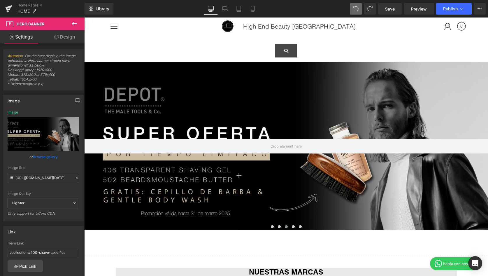
click at [336, 41] on form at bounding box center [286, 44] width 357 height 25
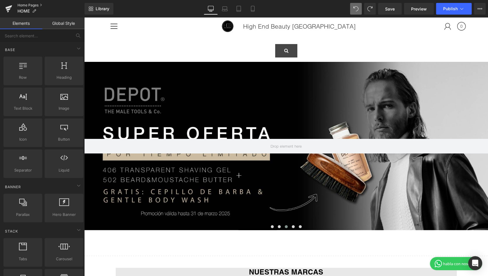
click at [24, 4] on link "Home Pages" at bounding box center [50, 5] width 67 height 5
